Goal: Find specific page/section: Find specific page/section

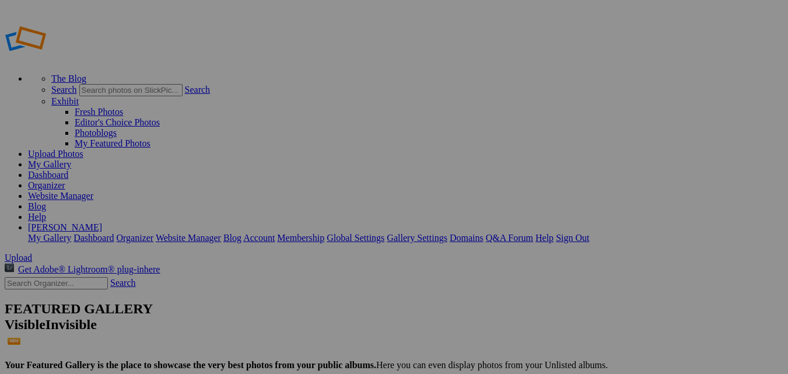
click at [79, 277] on input "text" at bounding box center [56, 283] width 103 height 12
type input "martry"
click at [134, 278] on link "Search" at bounding box center [123, 283] width 26 height 10
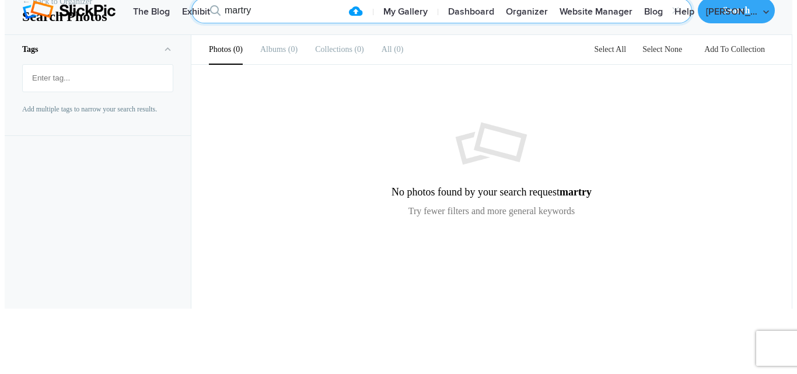
click at [260, 23] on input "martry" at bounding box center [441, 11] width 500 height 26
type input "martry malicki"
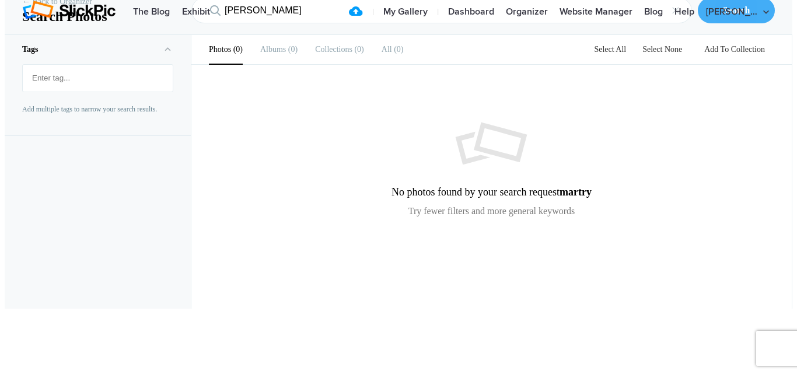
click at [750, 23] on div "Search" at bounding box center [736, 11] width 77 height 26
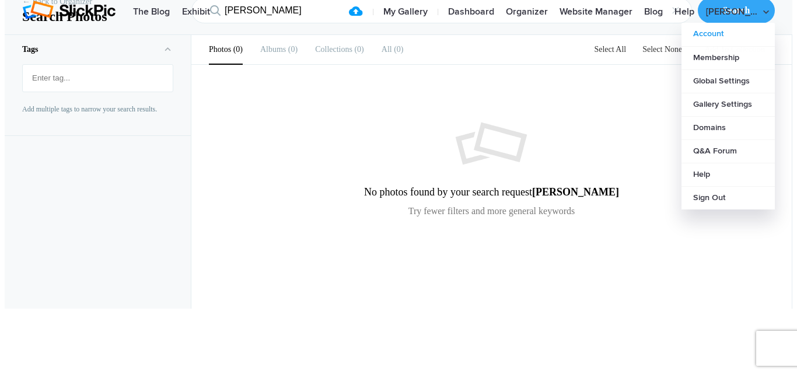
click at [728, 46] on link "Account" at bounding box center [727, 34] width 93 height 23
